Goal: Transaction & Acquisition: Purchase product/service

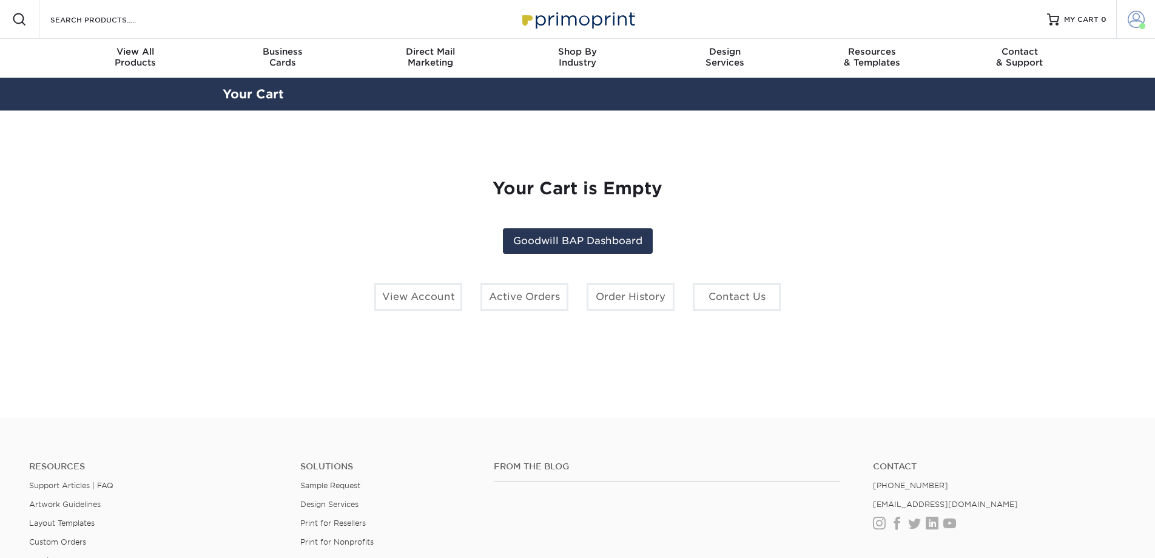
click at [1131, 15] on span at bounding box center [1136, 19] width 17 height 17
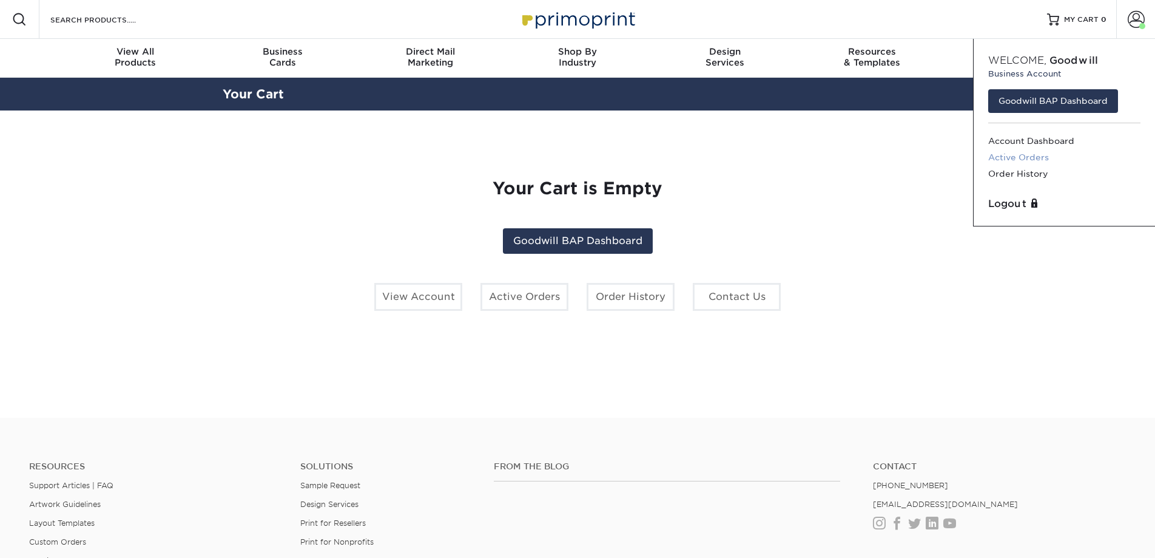
click at [1015, 158] on link "Active Orders" at bounding box center [1064, 157] width 152 height 16
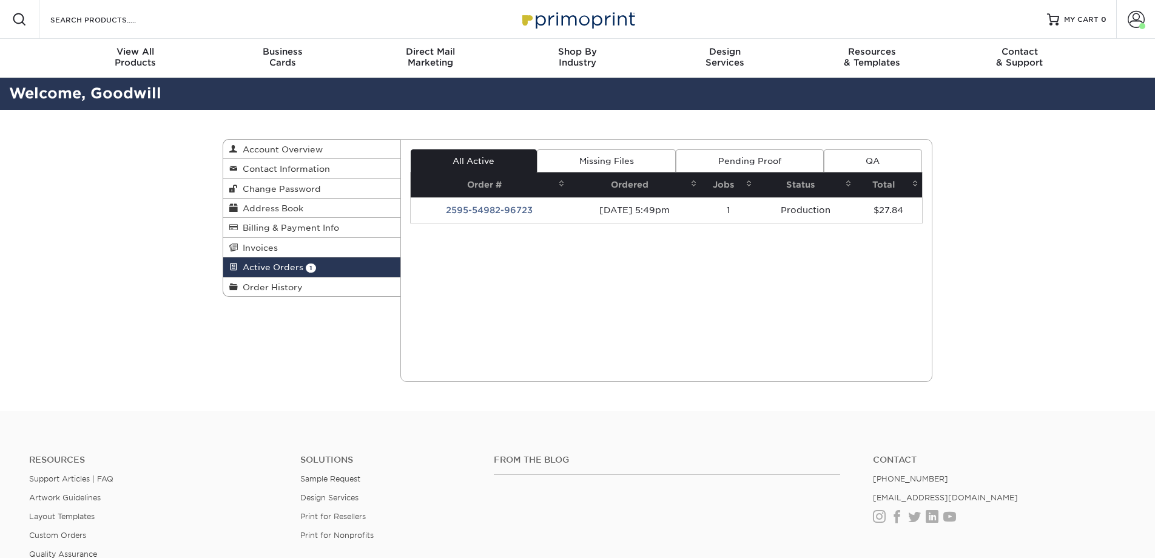
click at [1010, 175] on div "Active Orders Account Overview Contact Information Change Password Address Book…" at bounding box center [577, 260] width 1155 height 301
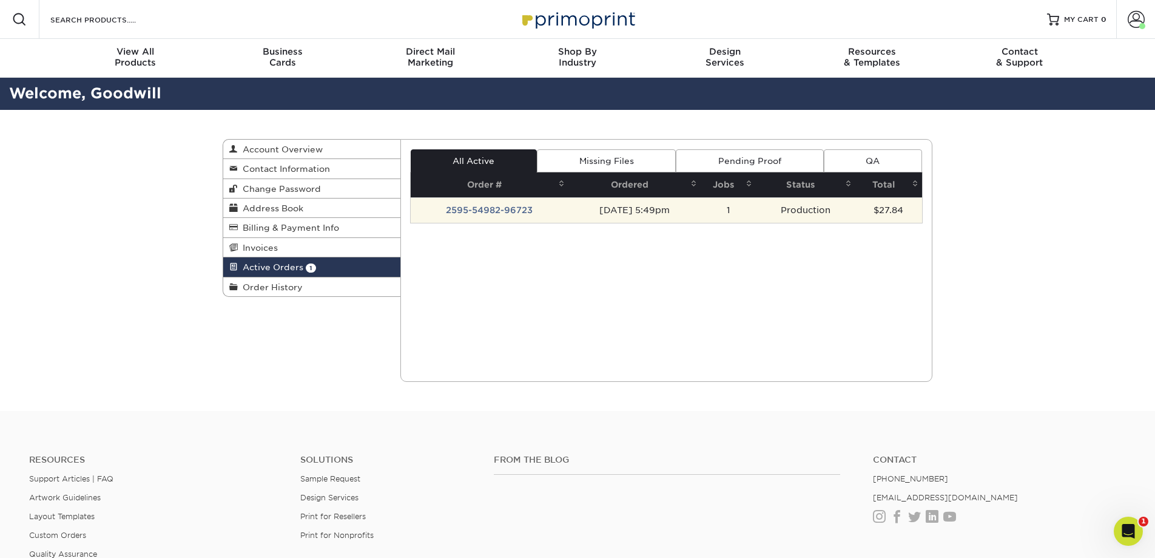
click at [507, 211] on td "2595-54982-96723" at bounding box center [490, 209] width 158 height 25
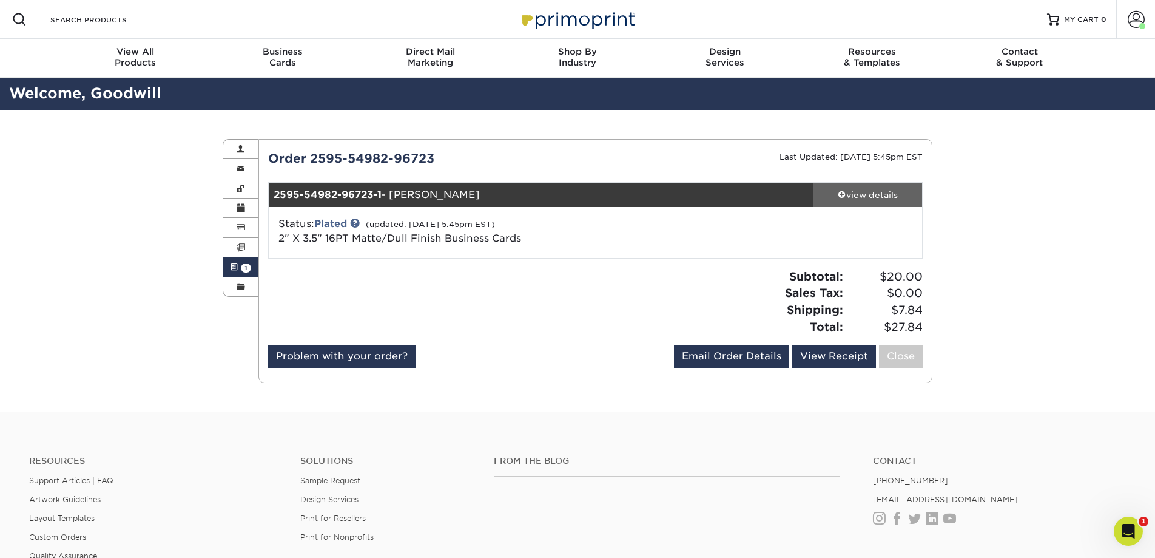
click at [857, 195] on div "view details" at bounding box center [867, 195] width 109 height 12
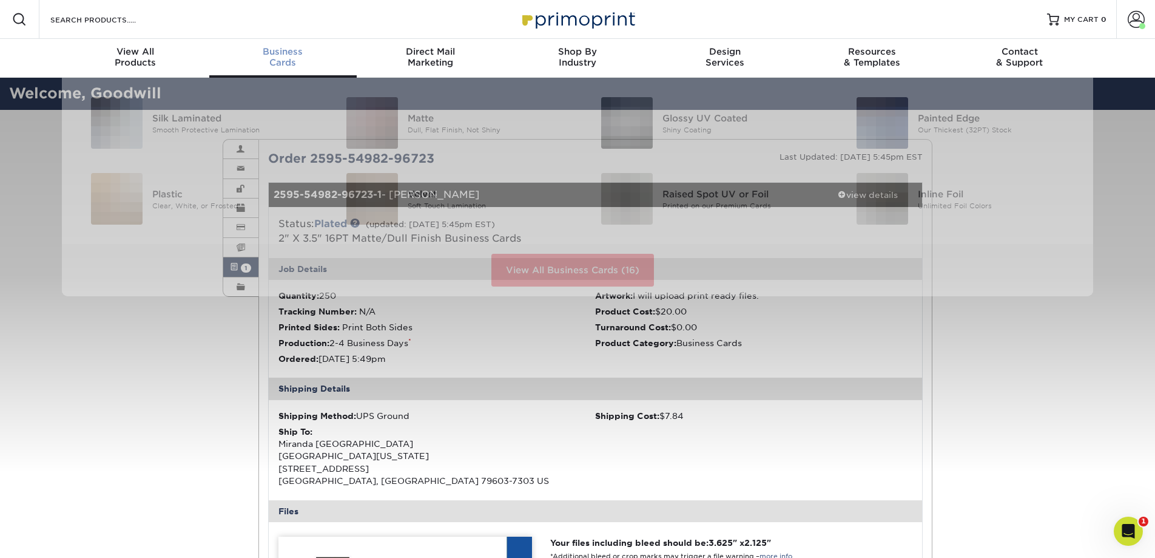
click at [292, 64] on div "Business Cards" at bounding box center [282, 57] width 147 height 22
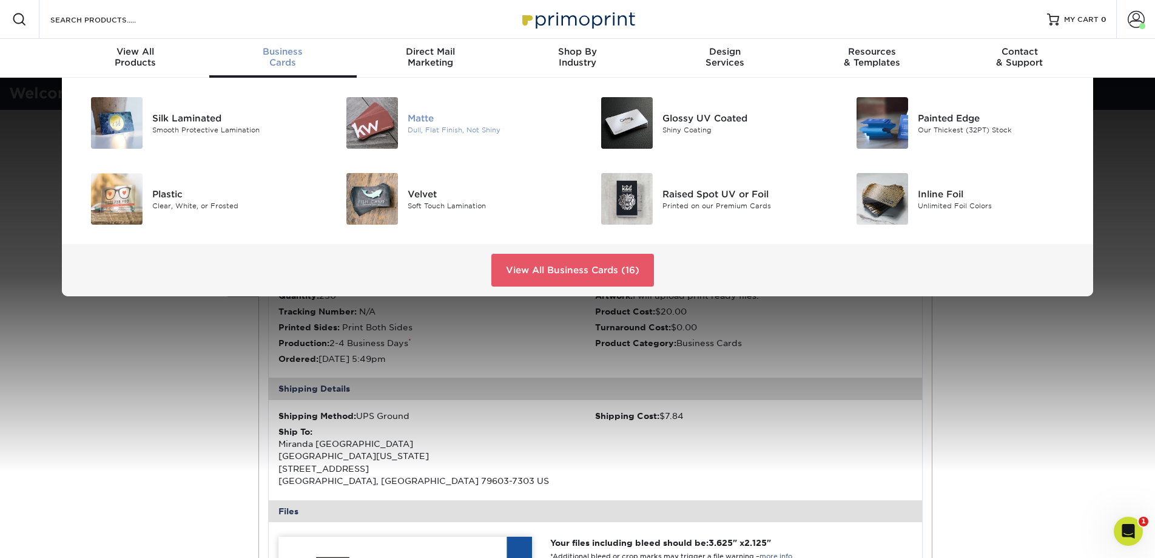
click at [390, 129] on img at bounding box center [372, 123] width 52 height 52
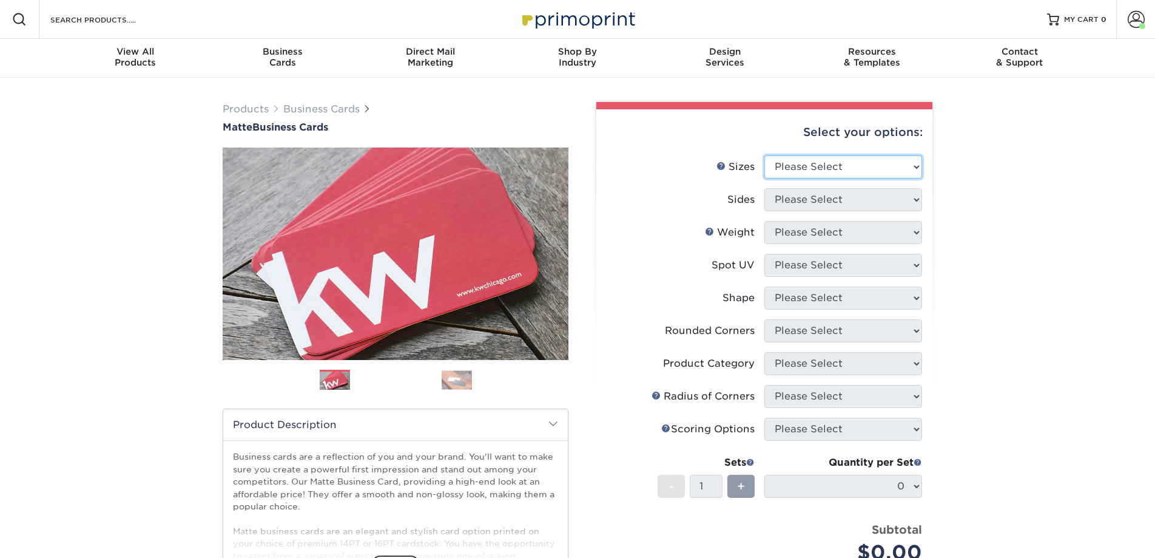
click at [868, 173] on select "Please Select 1.5" x 3.5" - Mini 1.75" x 3.5" - Mini 2" x 2" - Square 2" x 3" -…" at bounding box center [843, 166] width 158 height 23
select select "2.00x3.50"
click at [764, 155] on select "Please Select 1.5" x 3.5" - Mini 1.75" x 3.5" - Mini 2" x 2" - Square 2" x 3" -…" at bounding box center [843, 166] width 158 height 23
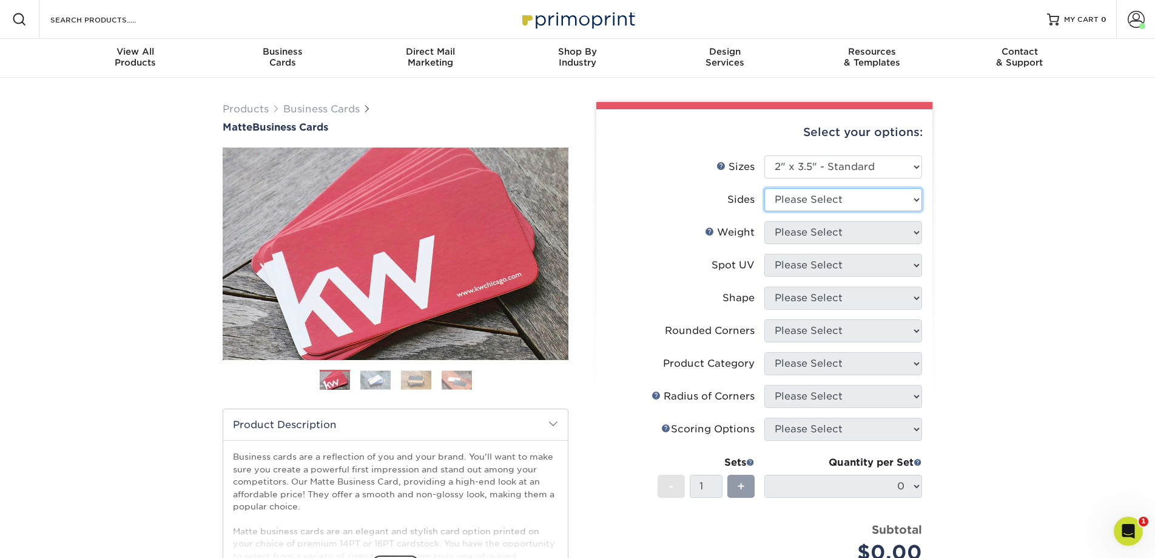
click at [841, 203] on select "Please Select Print Both Sides Print Front Only" at bounding box center [843, 199] width 158 height 23
select select "13abbda7-1d64-4f25-8bb2-c179b224825d"
click at [764, 188] on select "Please Select Print Both Sides Print Front Only" at bounding box center [843, 199] width 158 height 23
click at [845, 231] on select "Please Select 16PT 14PT" at bounding box center [843, 232] width 158 height 23
select select "16PT"
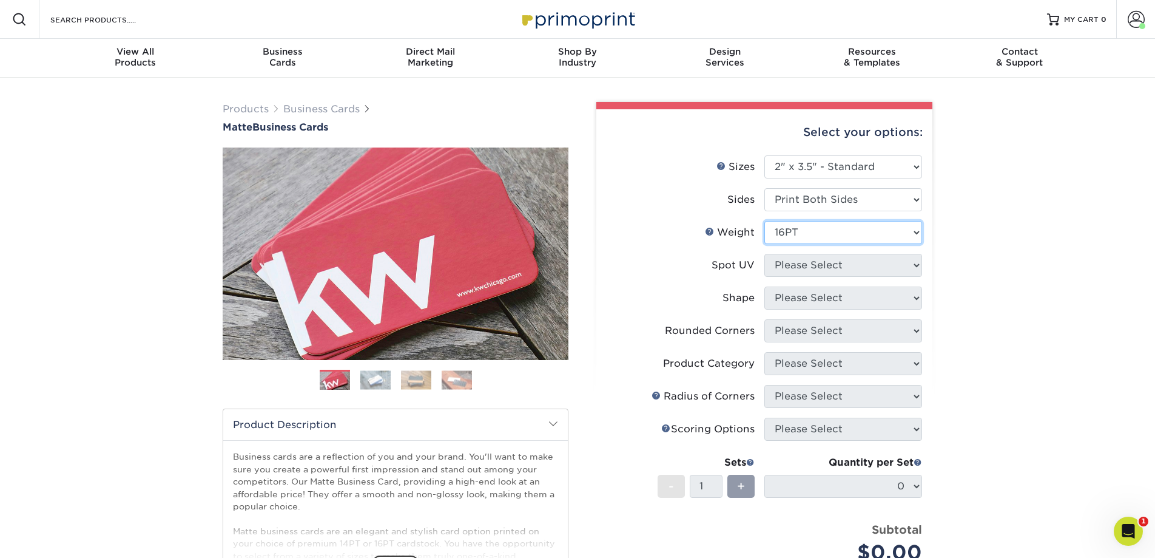
click at [764, 221] on select "Please Select 16PT 14PT" at bounding box center [843, 232] width 158 height 23
click at [845, 261] on select "Please Select No Spot UV Front and Back (Both Sides) Front Only Back Only" at bounding box center [843, 265] width 158 height 23
select select "3"
click at [764, 254] on select "Please Select No Spot UV Front and Back (Both Sides) Front Only Back Only" at bounding box center [843, 265] width 158 height 23
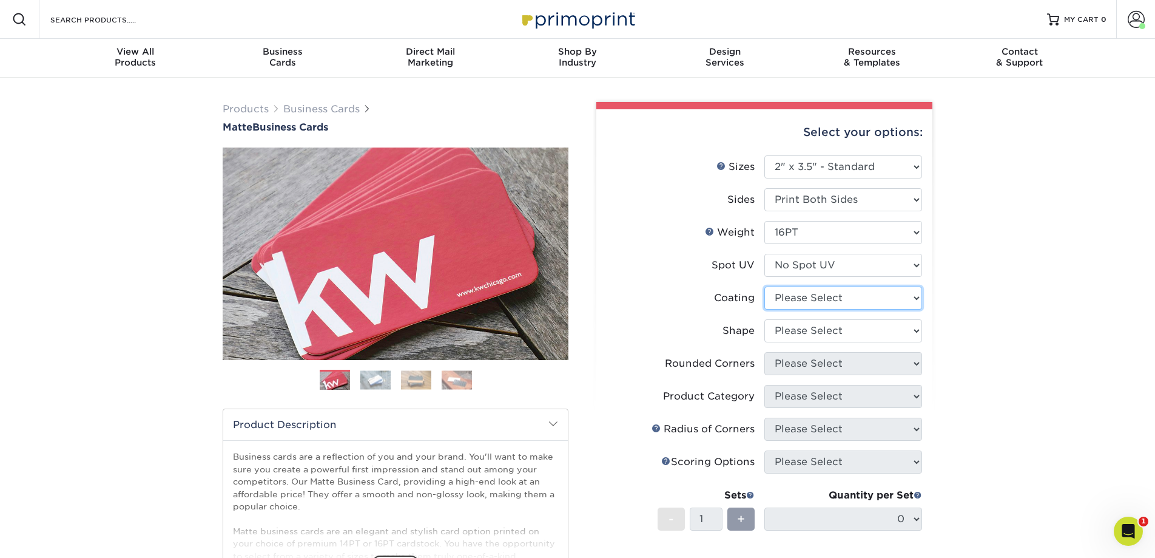
click at [846, 304] on select at bounding box center [843, 297] width 158 height 23
select select "121bb7b5-3b4d-429f-bd8d-bbf80e953313"
click at [764, 286] on select at bounding box center [843, 297] width 158 height 23
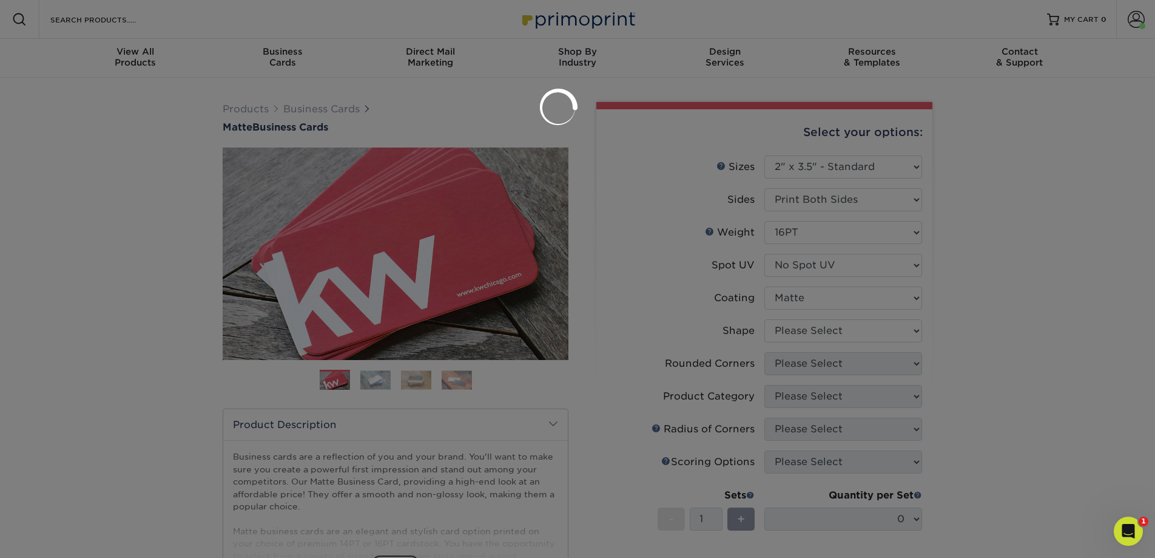
click at [848, 326] on div at bounding box center [577, 279] width 1155 height 558
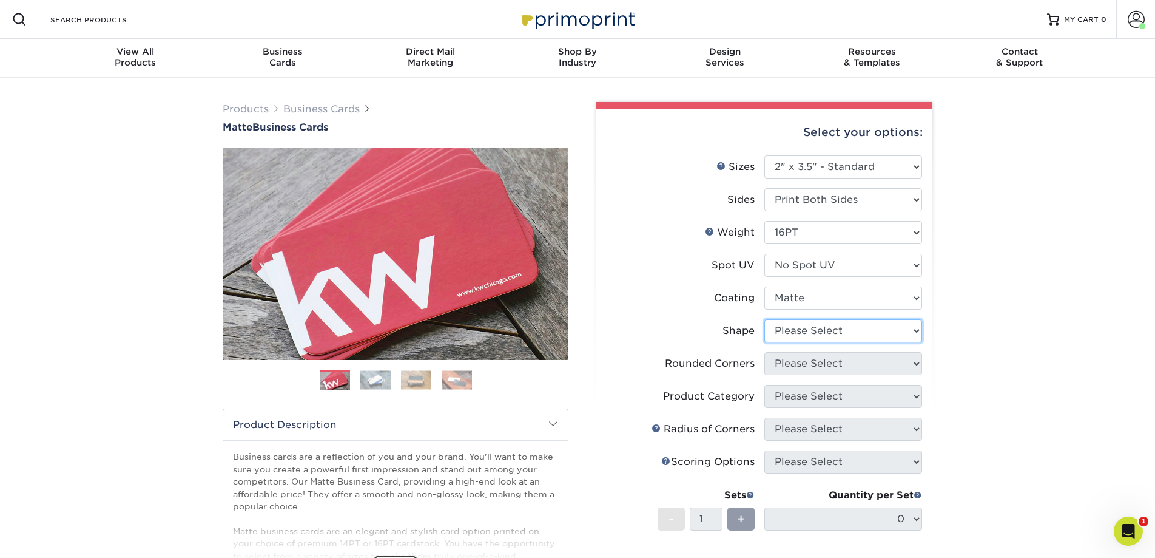
click at [849, 330] on select "Please Select Standard Oval" at bounding box center [843, 330] width 158 height 23
select select "standard"
click at [764, 319] on select "Please Select Standard Oval" at bounding box center [843, 330] width 158 height 23
click at [841, 364] on select "Please Select Yes - Round 2 Corners Yes - Round 4 Corners No" at bounding box center [843, 363] width 158 height 23
select select "0"
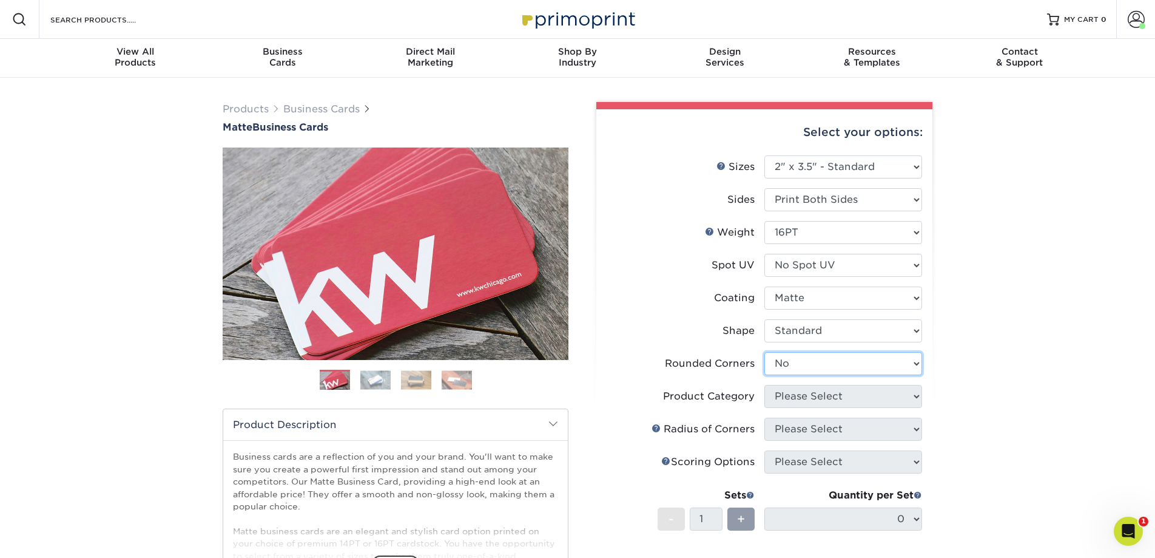
click at [764, 352] on select "Please Select Yes - Round 2 Corners Yes - Round 4 Corners No" at bounding box center [843, 363] width 158 height 23
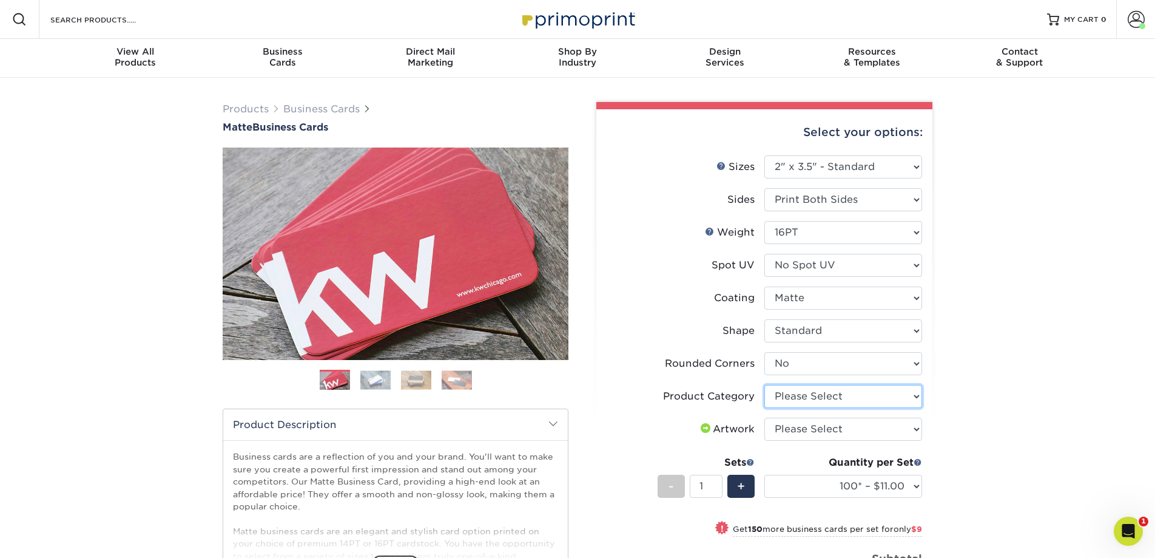
click at [850, 395] on select "Please Select Business Cards" at bounding box center [843, 396] width 158 height 23
select select "3b5148f1-0588-4f88-a218-97bcfdce65c1"
click at [764, 385] on select "Please Select Business Cards" at bounding box center [843, 396] width 158 height 23
click at [843, 427] on select "Please Select I will upload files I need a design - $100" at bounding box center [843, 428] width 158 height 23
select select "upload"
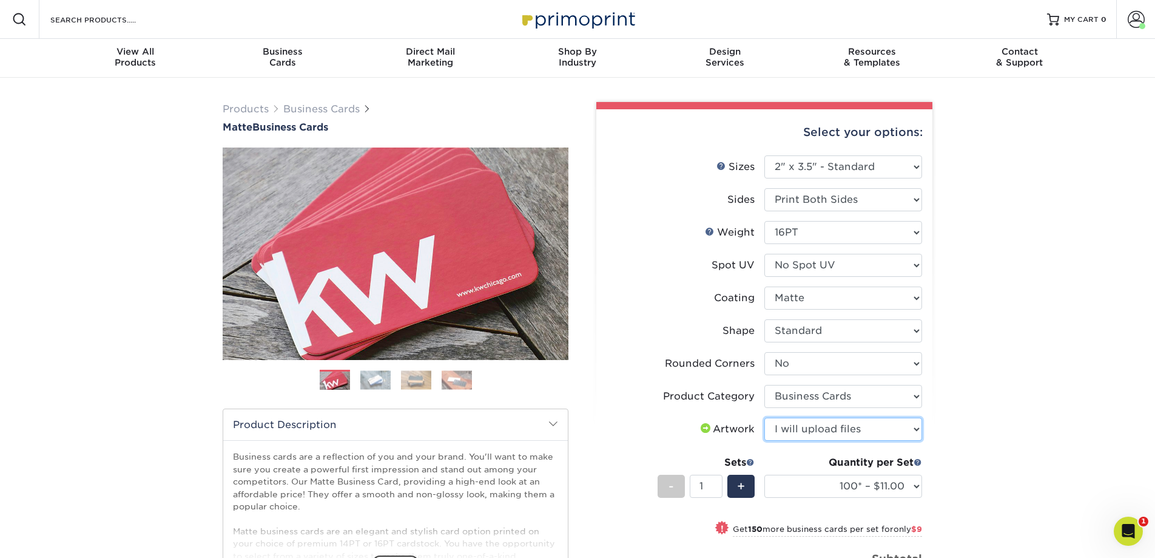
click at [764, 417] on select "Please Select I will upload files I need a design - $100" at bounding box center [843, 428] width 158 height 23
click at [877, 488] on select "100* – $11.00 250* – $20.00 500 – $39.00 1000 – $49.00 2500 – $87.00 5000 – $16…" at bounding box center [843, 485] width 158 height 23
select select "250* – $20.00"
click at [764, 474] on select "100* – $11.00 250* – $20.00 500 – $39.00 1000 – $49.00 2500 – $87.00 5000 – $16…" at bounding box center [843, 485] width 158 height 23
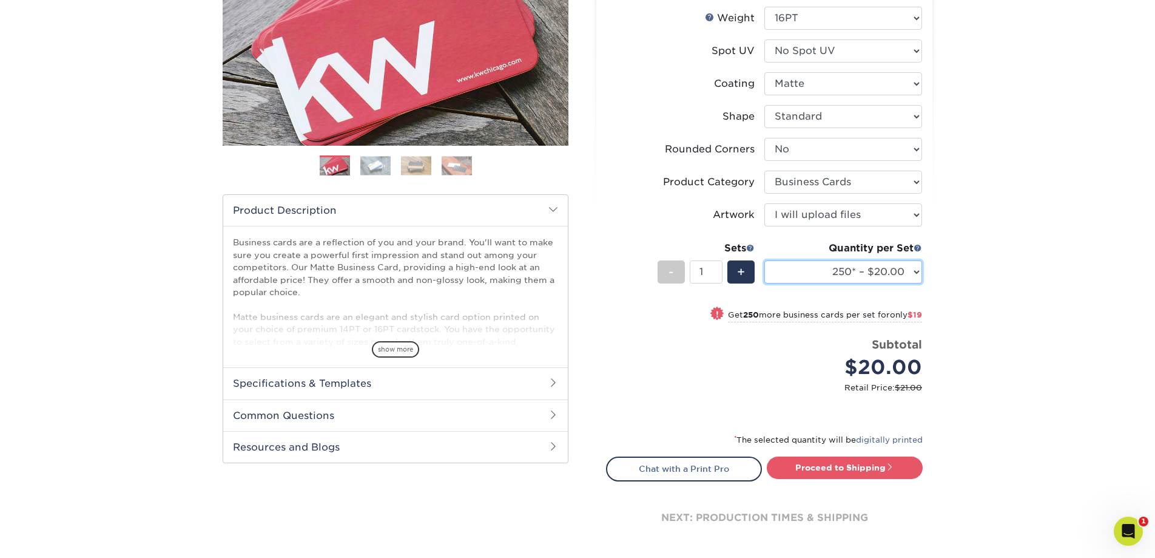
scroll to position [215, 0]
click at [911, 272] on select "100* – $11.00 250* – $20.00 500 – $39.00 1000 – $49.00 2500 – $87.00 5000 – $16…" at bounding box center [843, 271] width 158 height 23
click at [916, 272] on select "100* – $11.00 250* – $20.00 500 – $39.00 1000 – $49.00 2500 – $87.00 5000 – $16…" at bounding box center [843, 271] width 158 height 23
click at [865, 468] on link "Proceed to Shipping" at bounding box center [845, 467] width 156 height 22
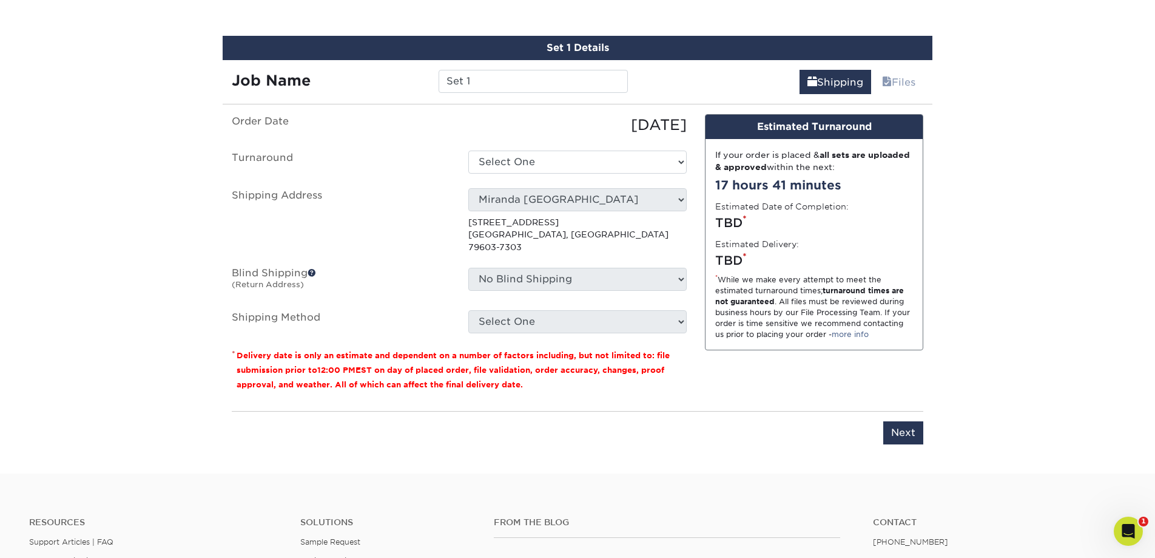
scroll to position [704, 0]
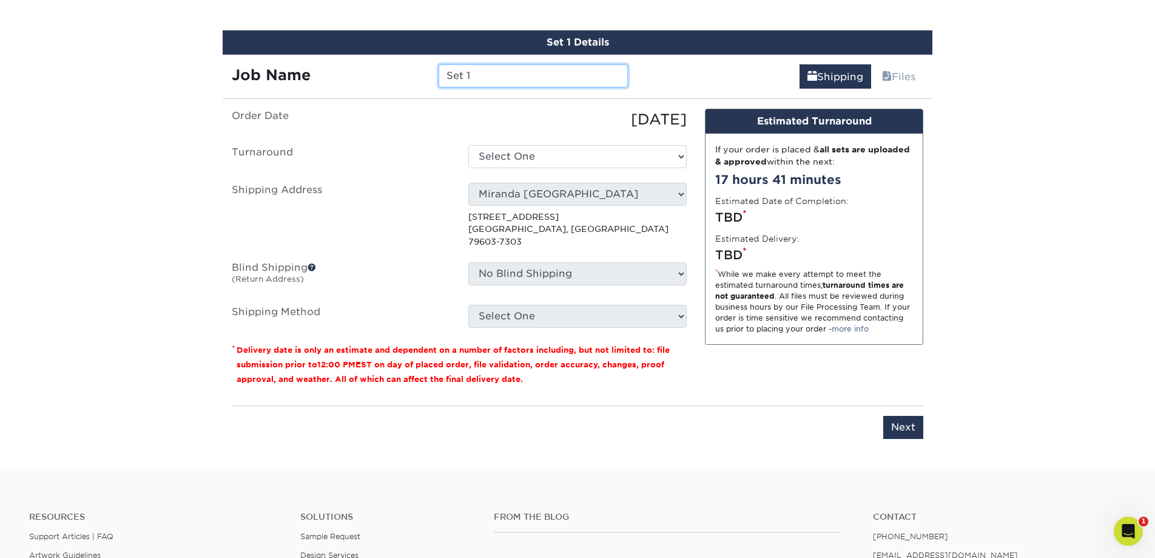
click at [510, 81] on input "Set 1" at bounding box center [533, 75] width 189 height 23
drag, startPoint x: 432, startPoint y: 76, endPoint x: 420, endPoint y: 77, distance: 12.1
click at [402, 76] on div "Job Name Set 1" at bounding box center [430, 75] width 414 height 23
type input "[PERSON_NAME]- updated schedule"
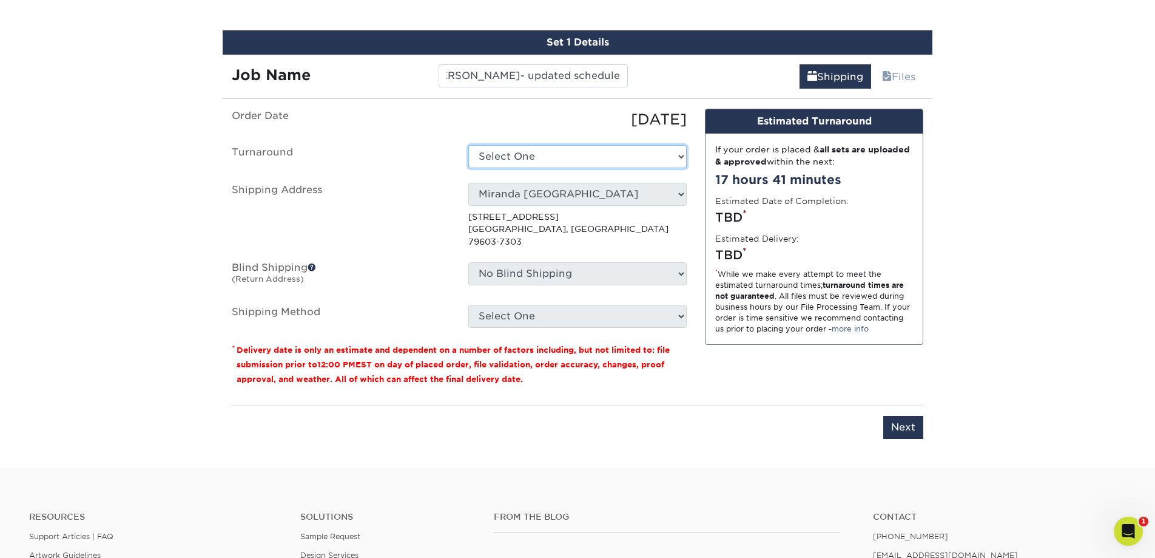
click at [504, 164] on select "Select One 2-4 Business Days 2 Day Next Business Day" at bounding box center [577, 156] width 218 height 23
select select "23721297-b68b-4846-ba83-3171e6bd9d78"
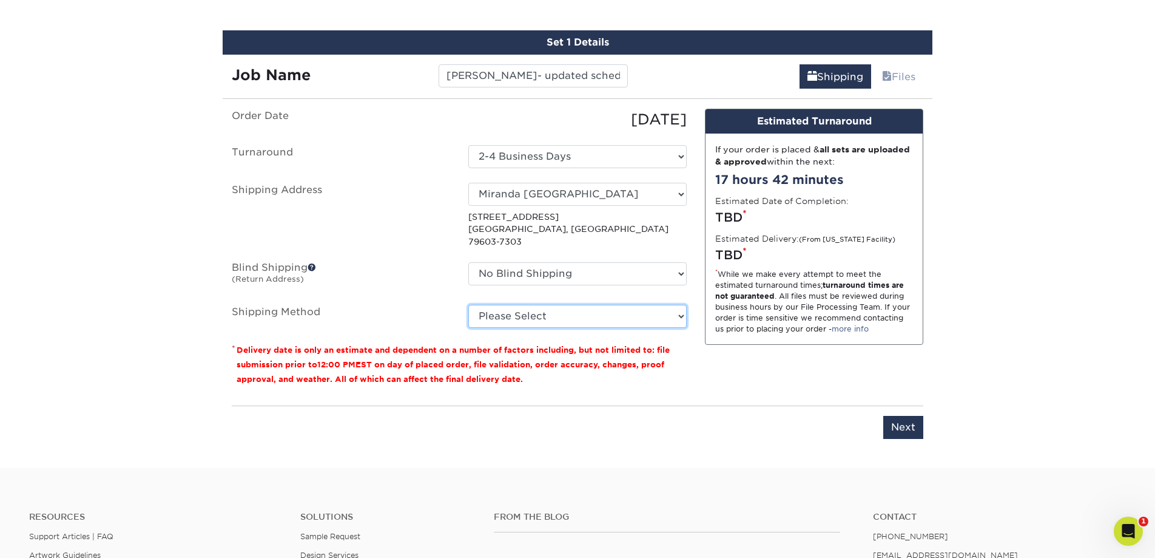
click at [535, 305] on select "Please Select Ground Shipping (+$7.84) 3 Day Shipping Service (+$15.33) 2 Day A…" at bounding box center [577, 316] width 218 height 23
select select "03"
click at [468, 305] on select "Please Select Ground Shipping (+$7.84) 3 Day Shipping Service (+$15.33) 2 Day A…" at bounding box center [577, 316] width 218 height 23
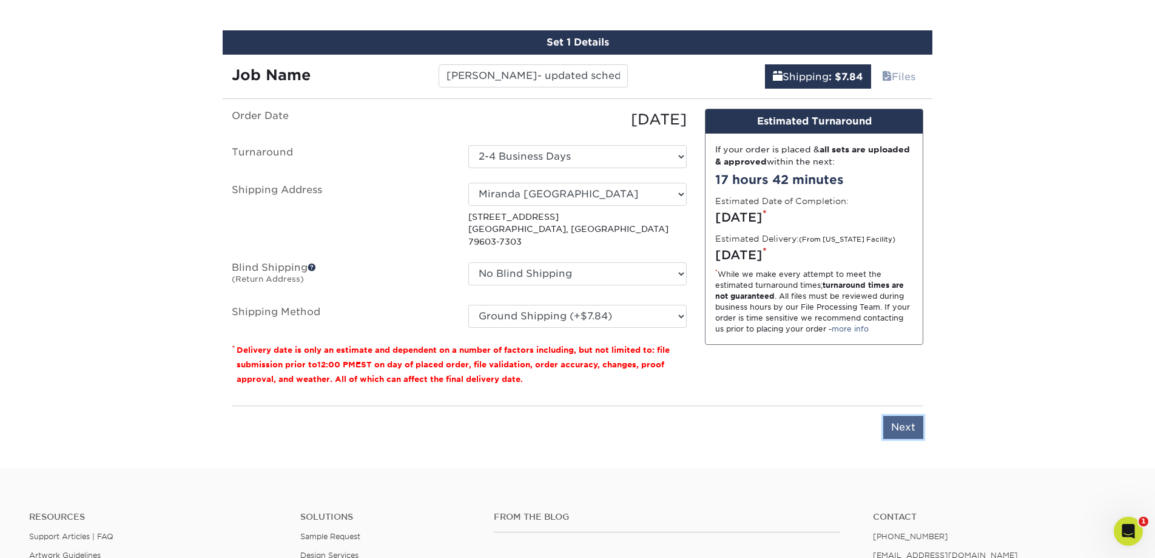
click at [906, 416] on input "Next" at bounding box center [903, 427] width 40 height 23
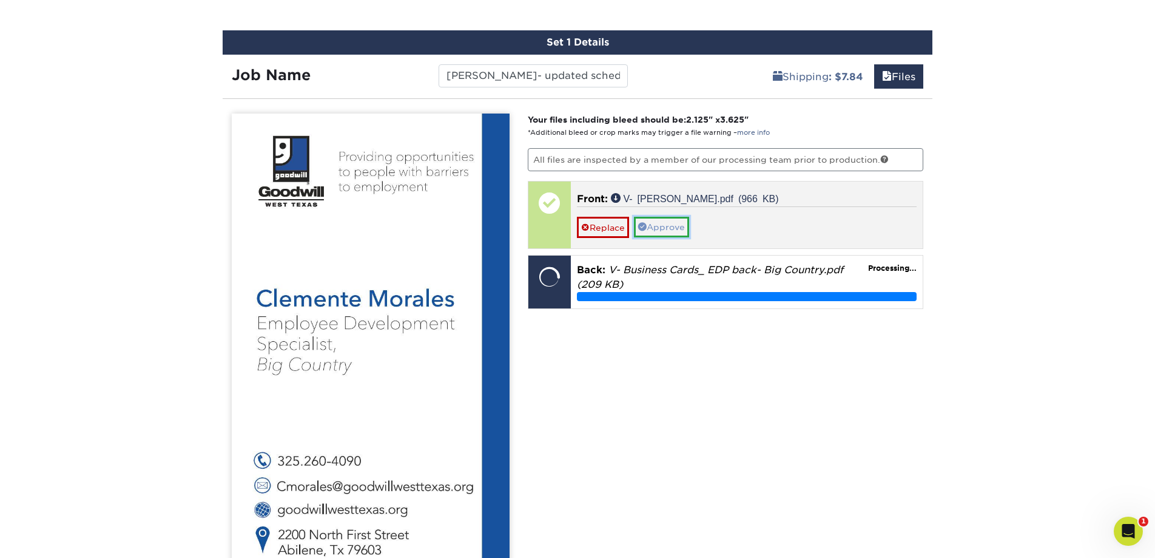
click at [663, 232] on link "Approve" at bounding box center [661, 227] width 55 height 21
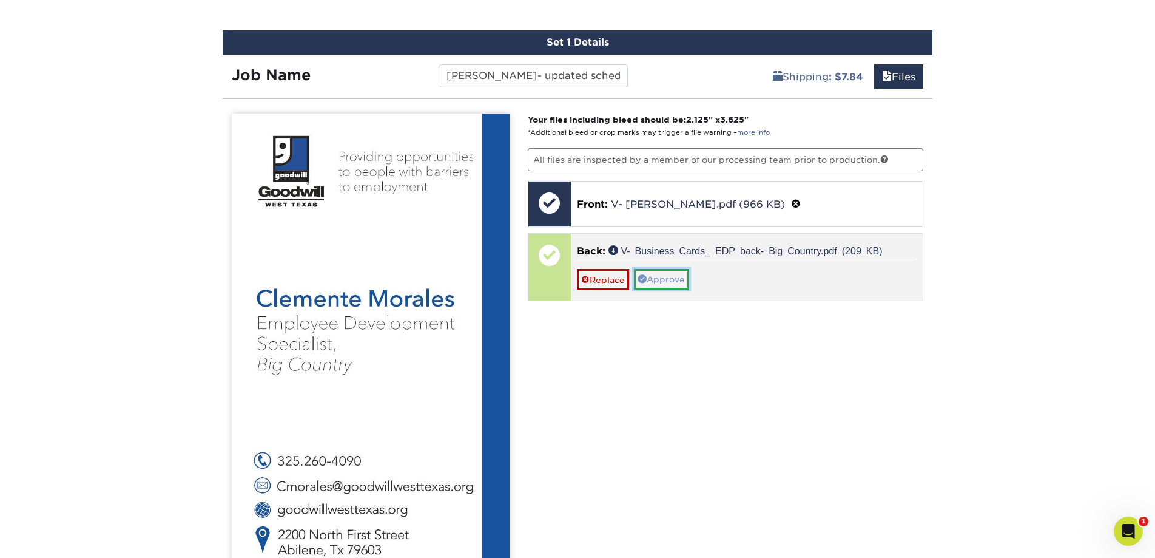
click at [664, 280] on link "Approve" at bounding box center [661, 279] width 55 height 21
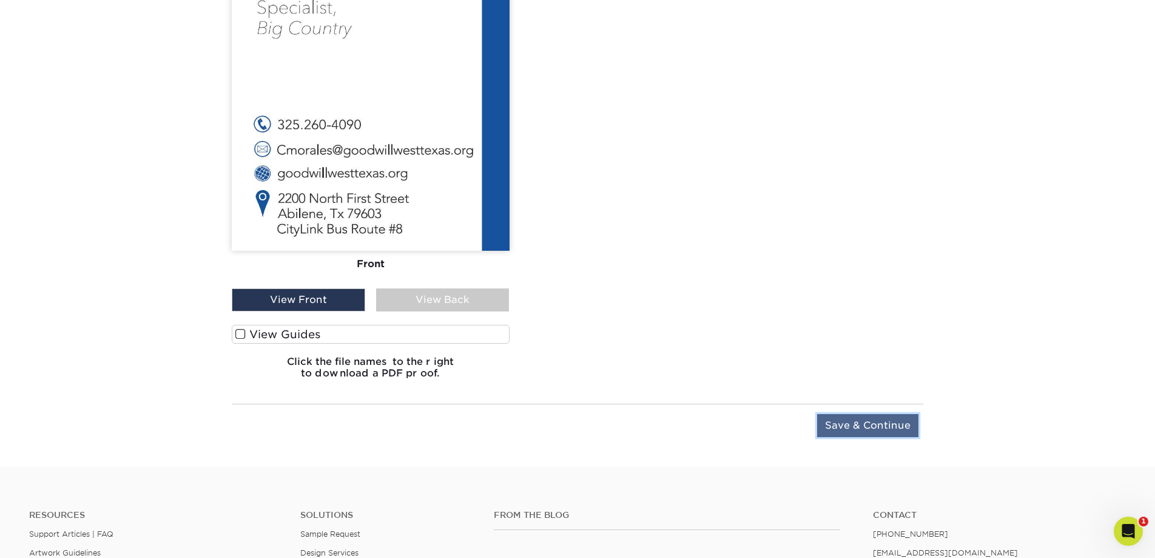
click at [859, 427] on input "Save & Continue" at bounding box center [867, 425] width 101 height 23
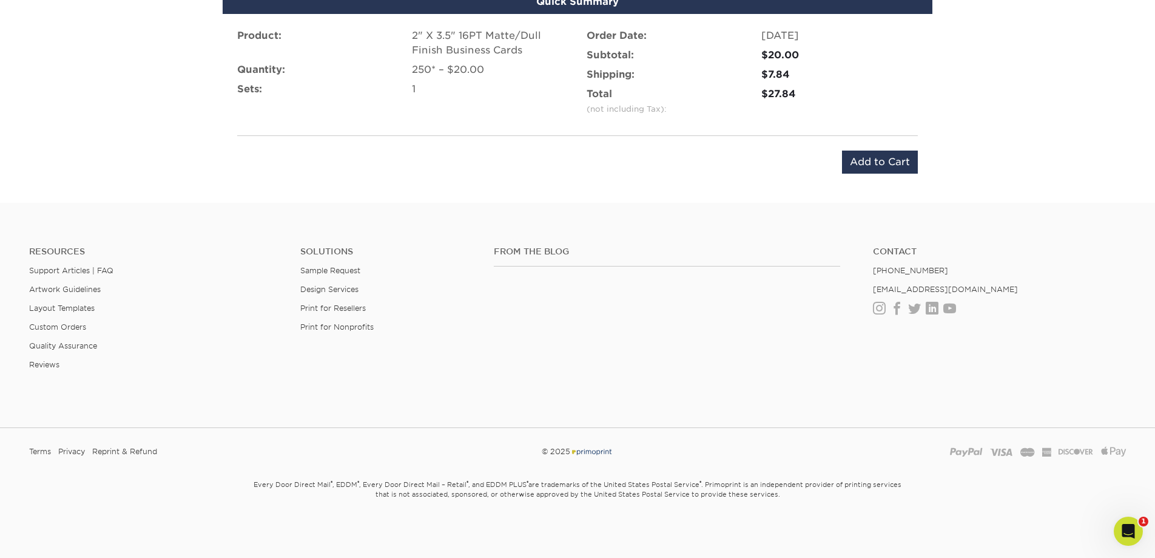
scroll to position [823, 0]
click at [859, 162] on input "Add to Cart" at bounding box center [880, 161] width 76 height 23
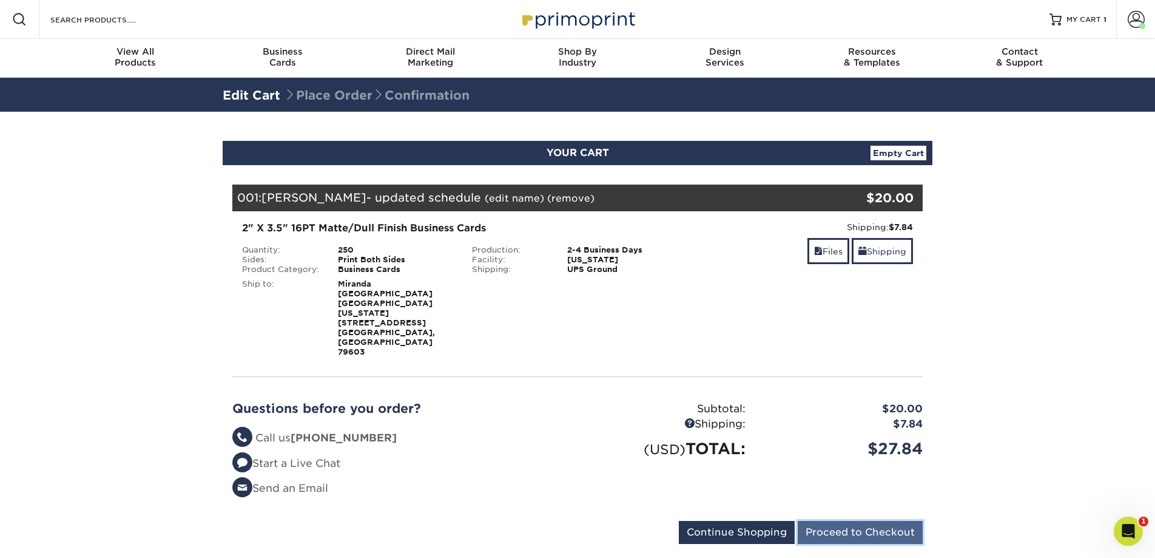
click at [846, 521] on input "Proceed to Checkout" at bounding box center [860, 532] width 125 height 23
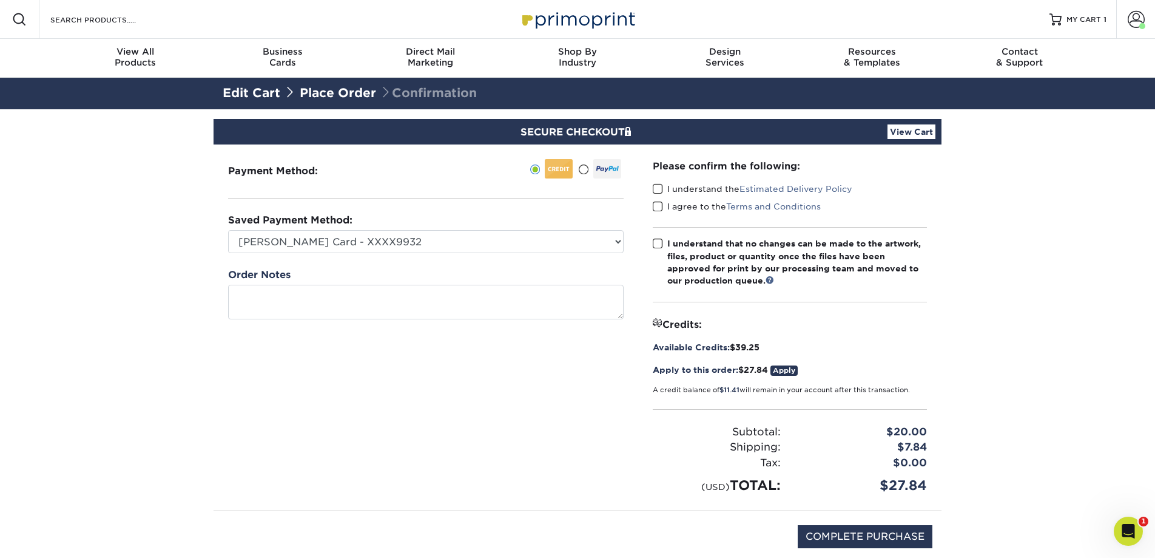
click at [654, 187] on span at bounding box center [658, 189] width 10 height 12
click at [0, 0] on input "I understand the Estimated Delivery Policy" at bounding box center [0, 0] width 0 height 0
click at [659, 208] on span at bounding box center [658, 207] width 10 height 12
click at [0, 0] on input "I agree to the Terms and Conditions" at bounding box center [0, 0] width 0 height 0
drag, startPoint x: 658, startPoint y: 243, endPoint x: 708, endPoint y: 298, distance: 74.3
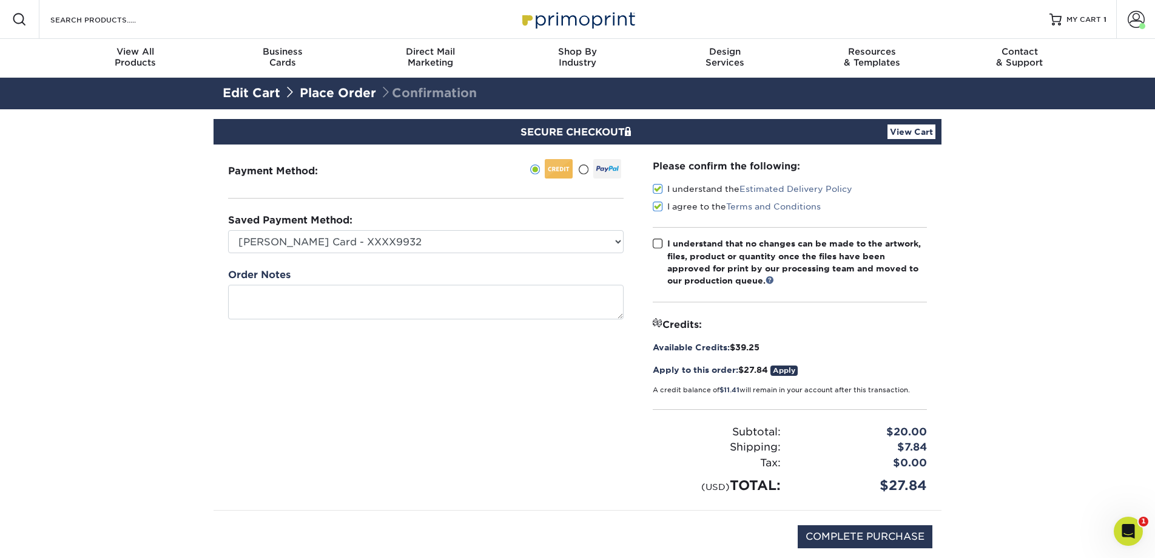
click at [659, 243] on span at bounding box center [658, 244] width 10 height 12
click at [0, 0] on input "I understand that no changes can be made to the artwork, files, product or quan…" at bounding box center [0, 0] width 0 height 0
click at [848, 533] on input "COMPLETE PURCHASE" at bounding box center [865, 536] width 135 height 23
type input "PROCESSING, PLEASE WAIT..."
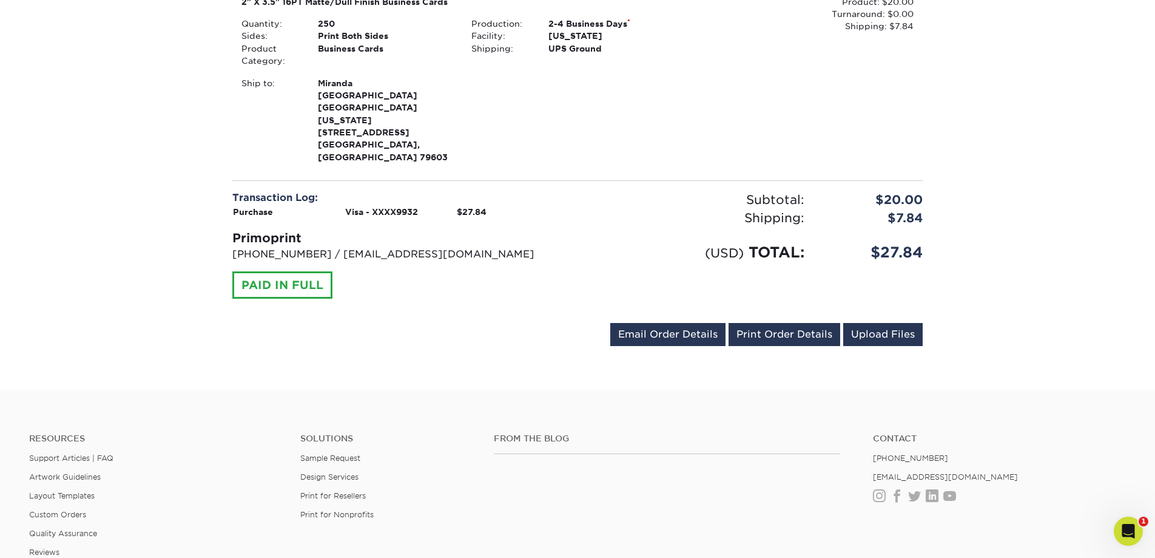
scroll to position [524, 0]
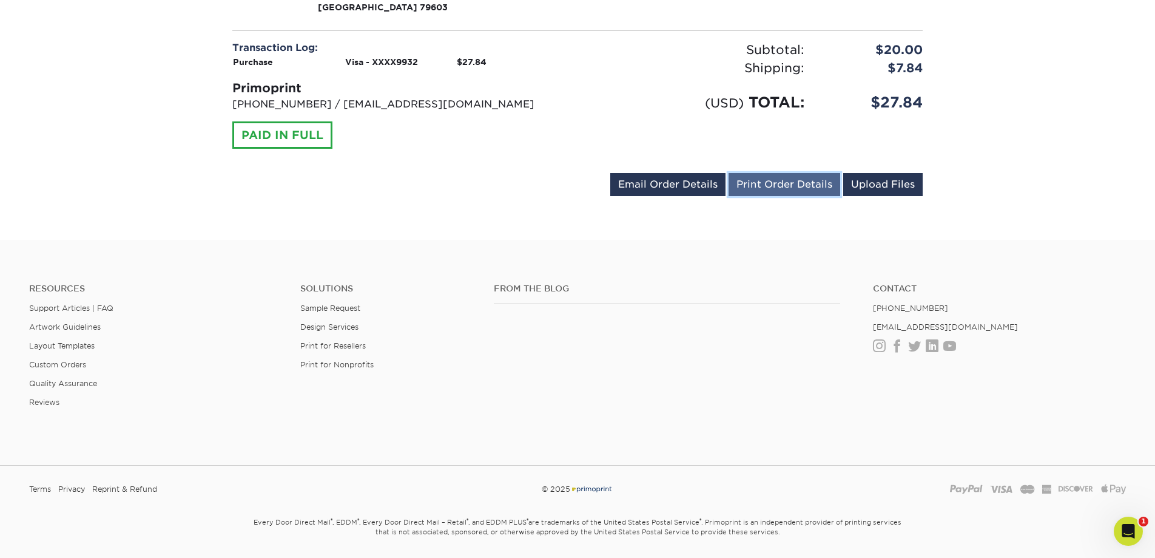
click at [800, 173] on link "Print Order Details" at bounding box center [785, 184] width 112 height 23
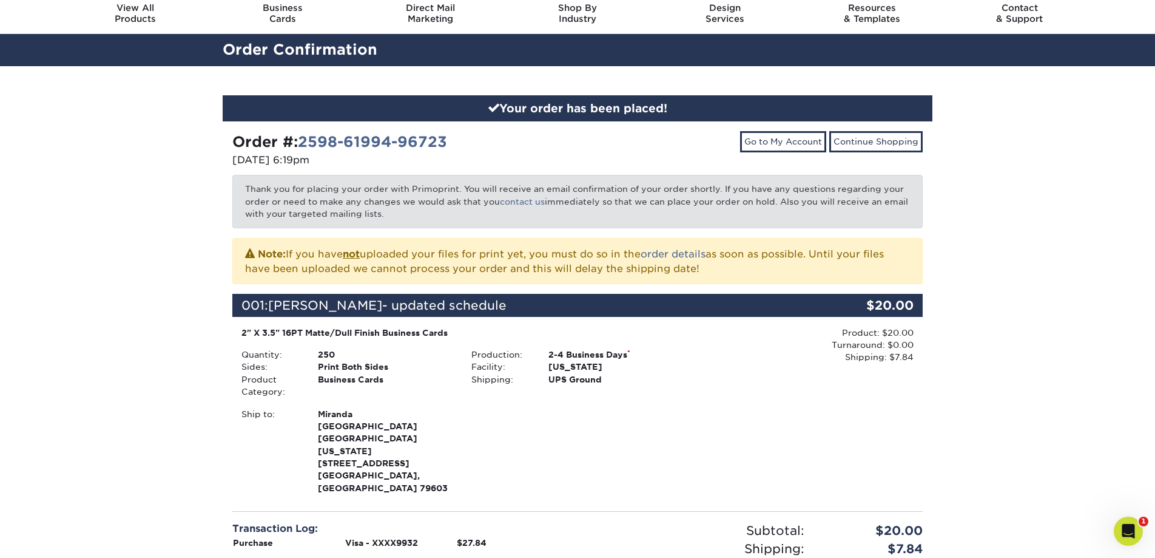
scroll to position [0, 0]
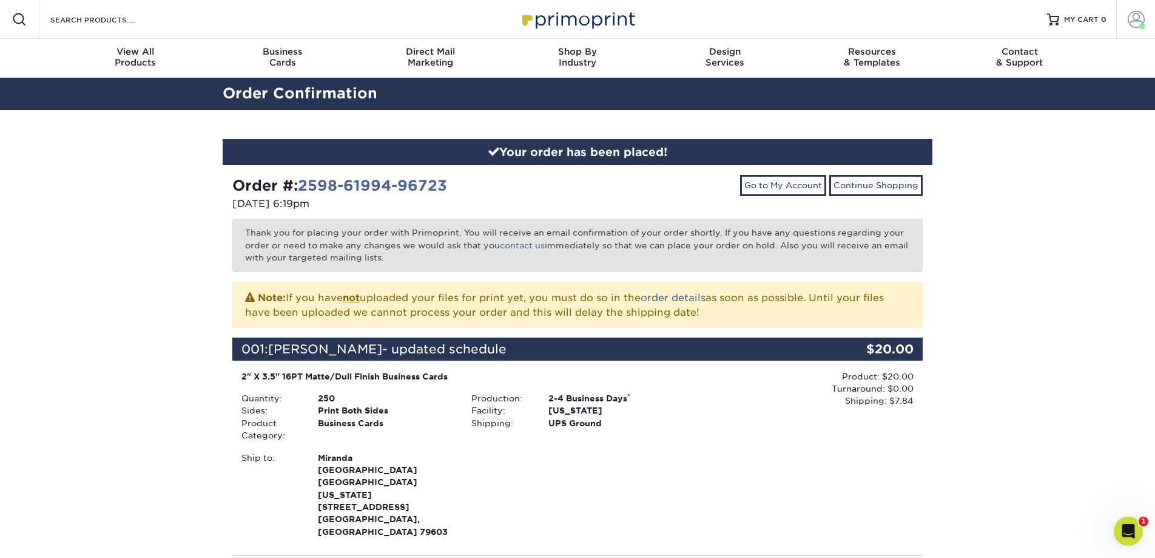
click at [1133, 21] on span at bounding box center [1136, 19] width 17 height 17
